Goal: Task Accomplishment & Management: Manage account settings

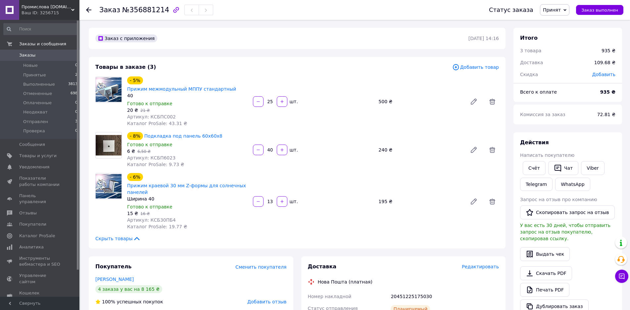
click at [561, 12] on span "Принят" at bounding box center [552, 9] width 18 height 5
click at [575, 62] on li "Отправлен" at bounding box center [557, 63] width 35 height 10
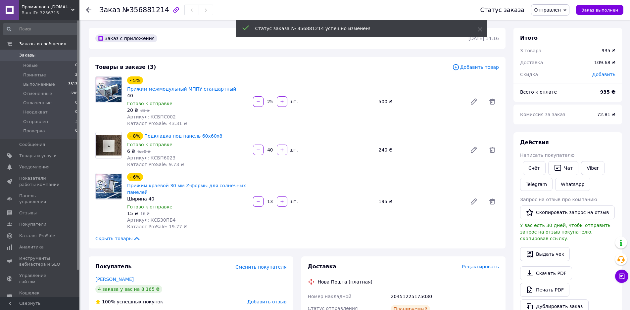
click at [88, 9] on use at bounding box center [88, 9] width 5 height 5
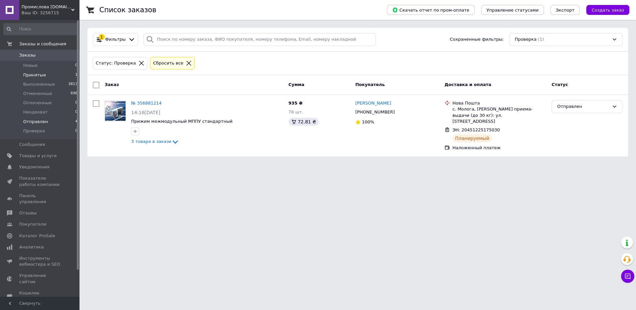
click at [24, 122] on span "Отправлен" at bounding box center [35, 122] width 25 height 6
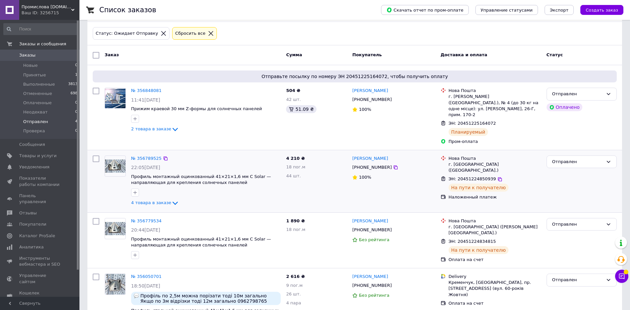
scroll to position [59, 0]
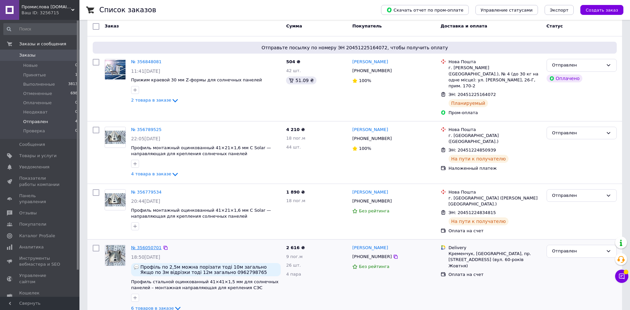
click at [149, 245] on link "№ 356050701" at bounding box center [146, 247] width 30 height 5
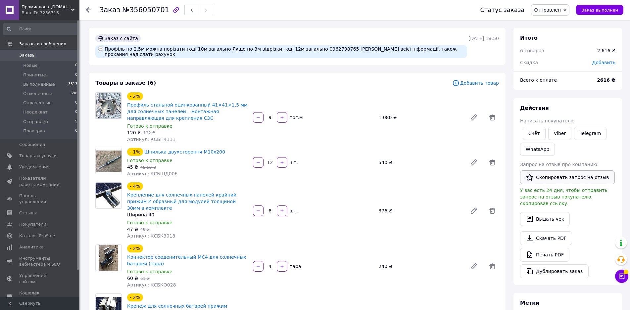
click at [557, 176] on button "Скопировать запрос на отзыв" at bounding box center [567, 177] width 95 height 14
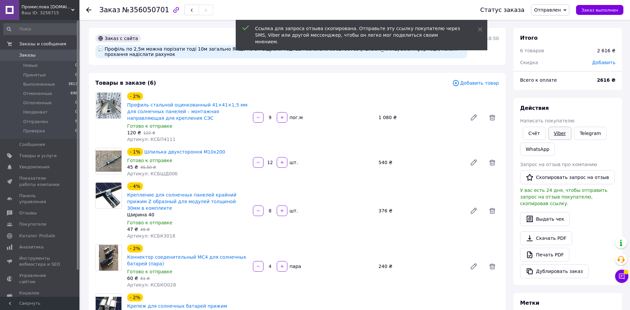
click at [557, 133] on link "Viber" at bounding box center [559, 133] width 23 height 13
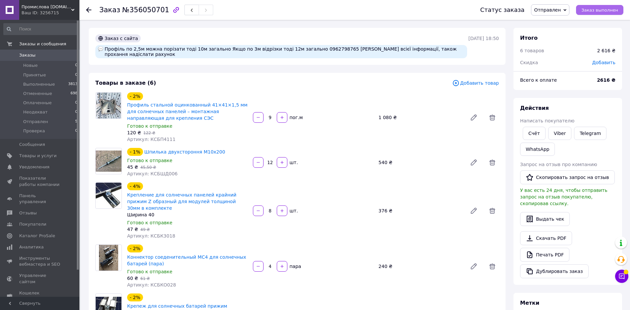
click at [600, 10] on span "Заказ выполнен" at bounding box center [599, 10] width 37 height 5
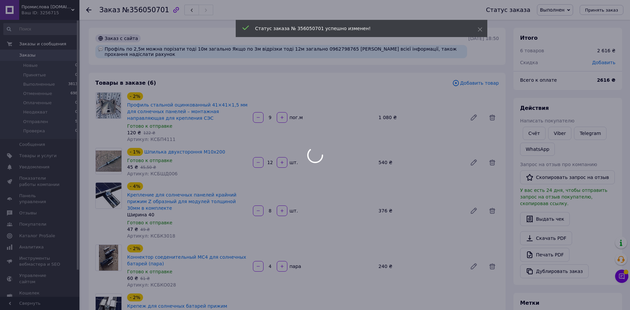
click at [86, 9] on div at bounding box center [315, 155] width 630 height 310
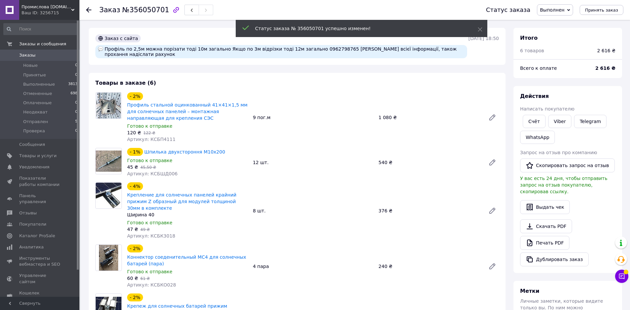
click at [88, 10] on use at bounding box center [88, 9] width 5 height 5
